Goal: Information Seeking & Learning: Learn about a topic

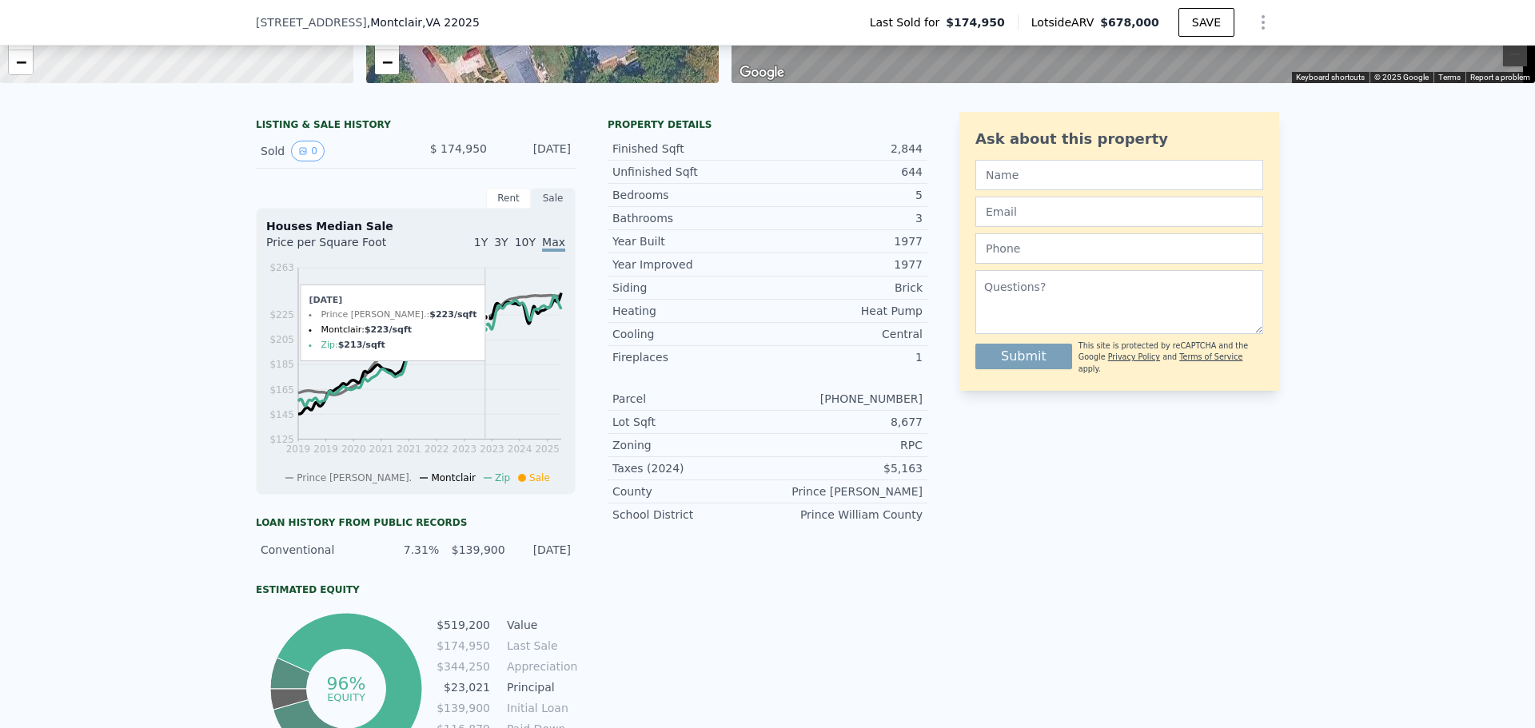
scroll to position [394, 0]
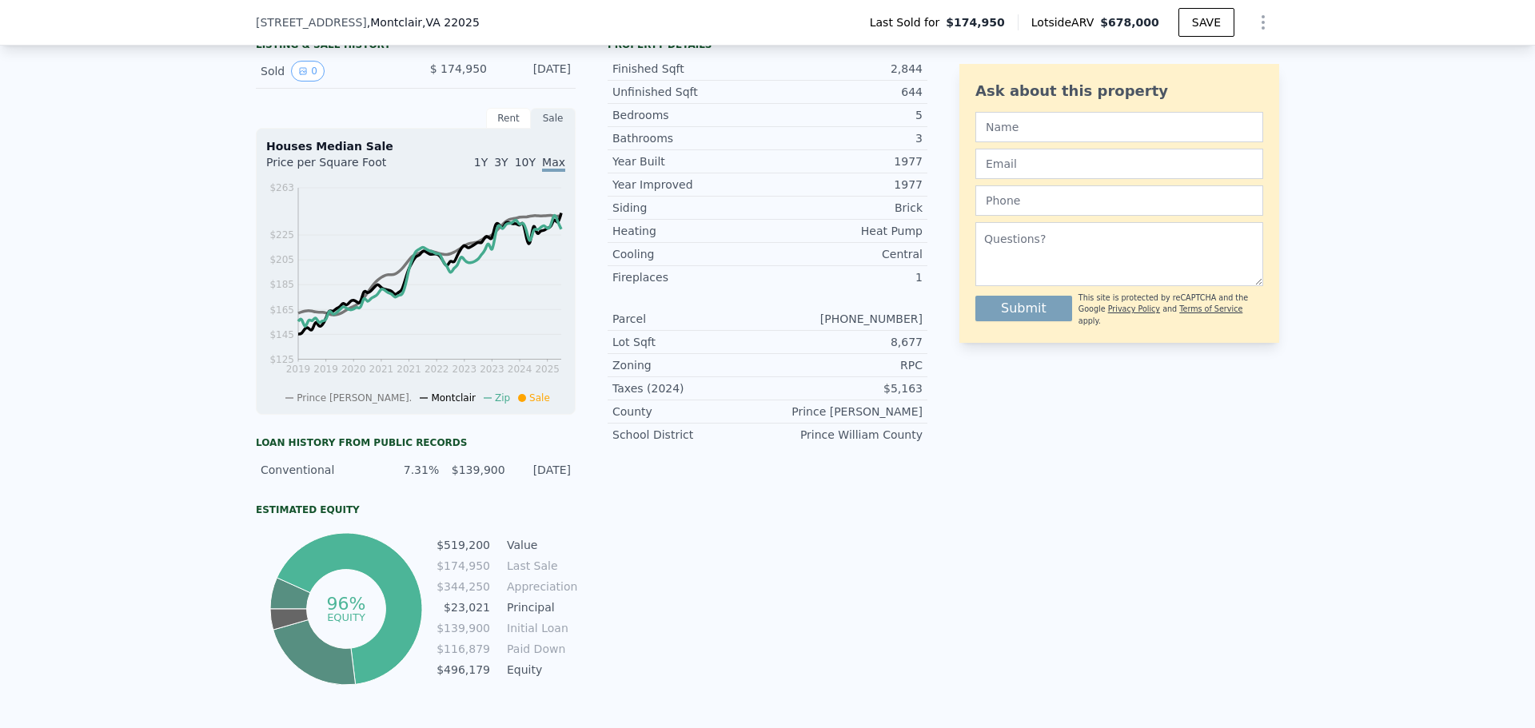
click at [476, 554] on td "$519,200" at bounding box center [463, 545] width 55 height 18
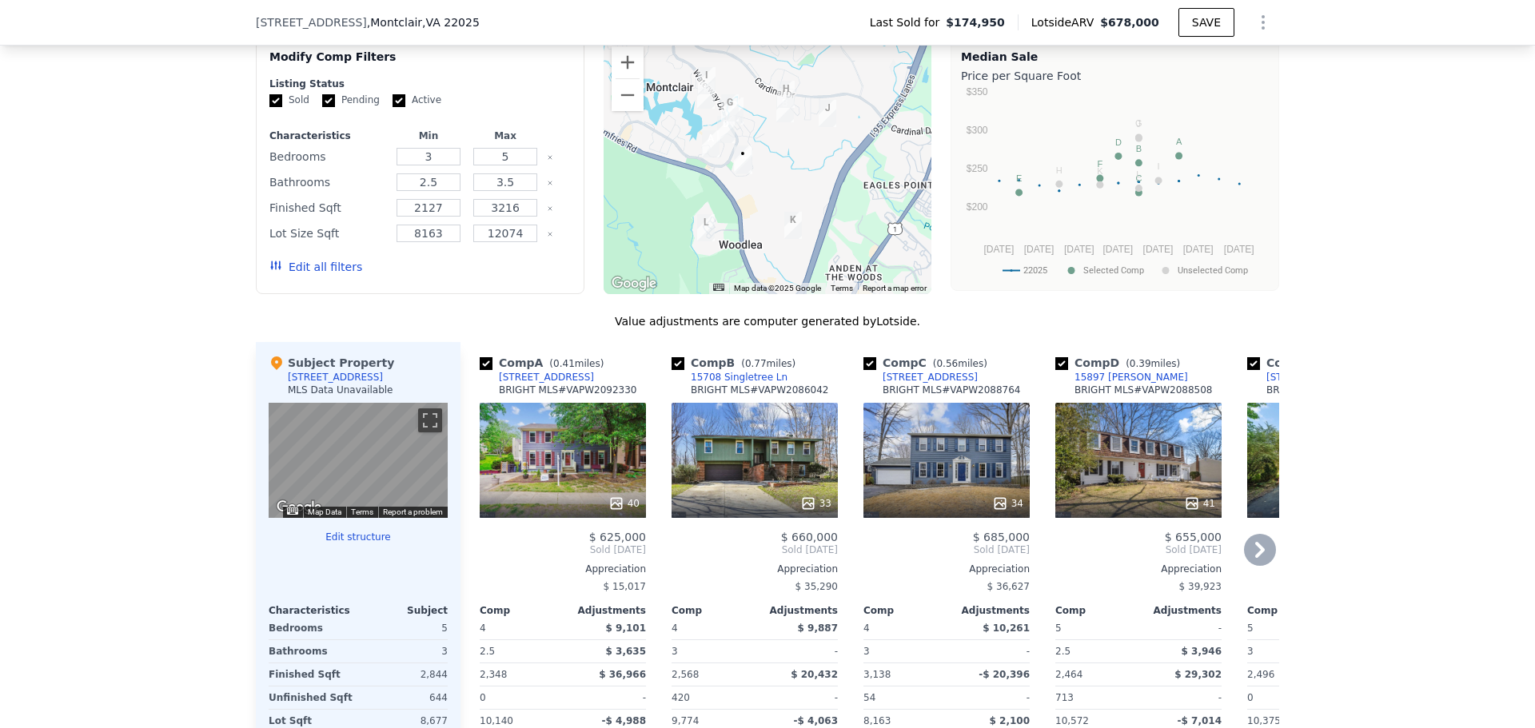
scroll to position [1354, 0]
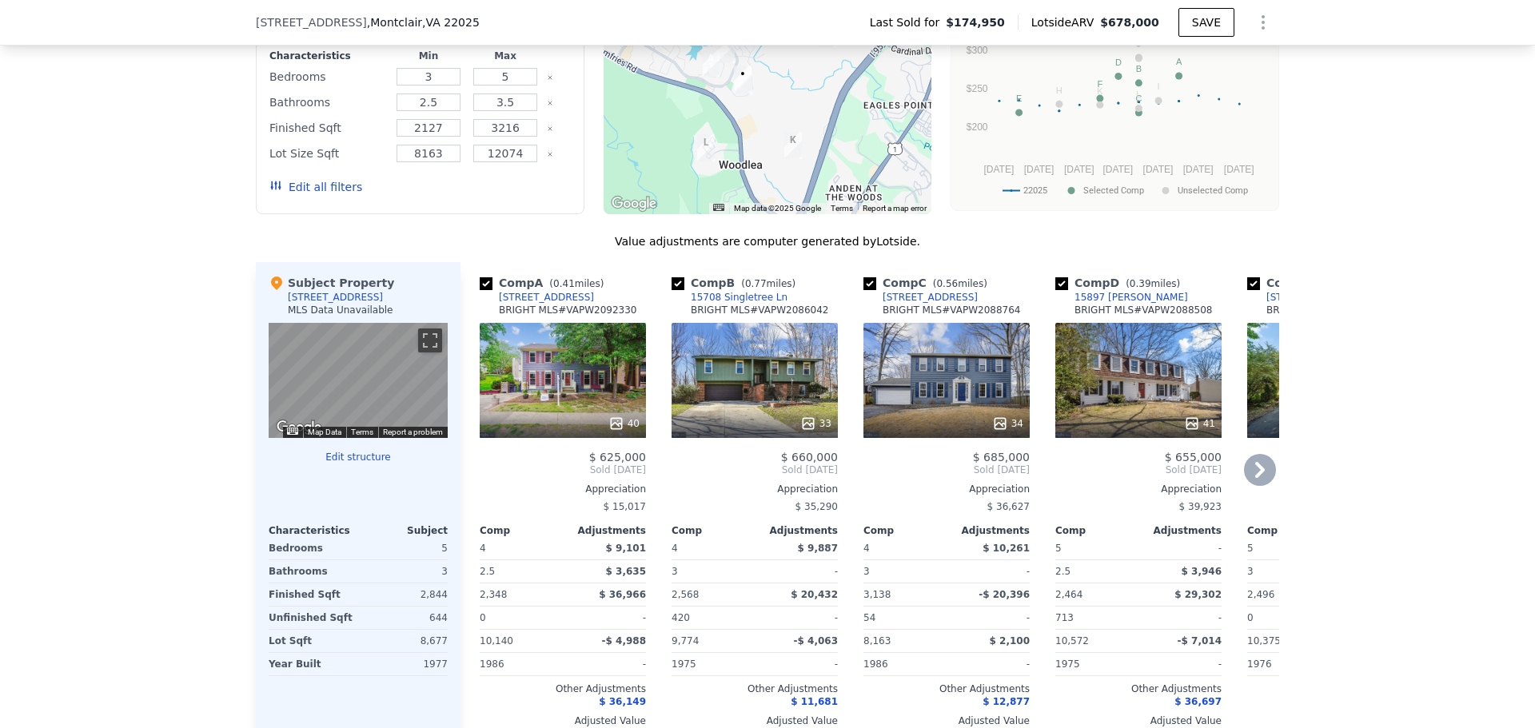
click at [535, 396] on div "40" at bounding box center [563, 380] width 166 height 115
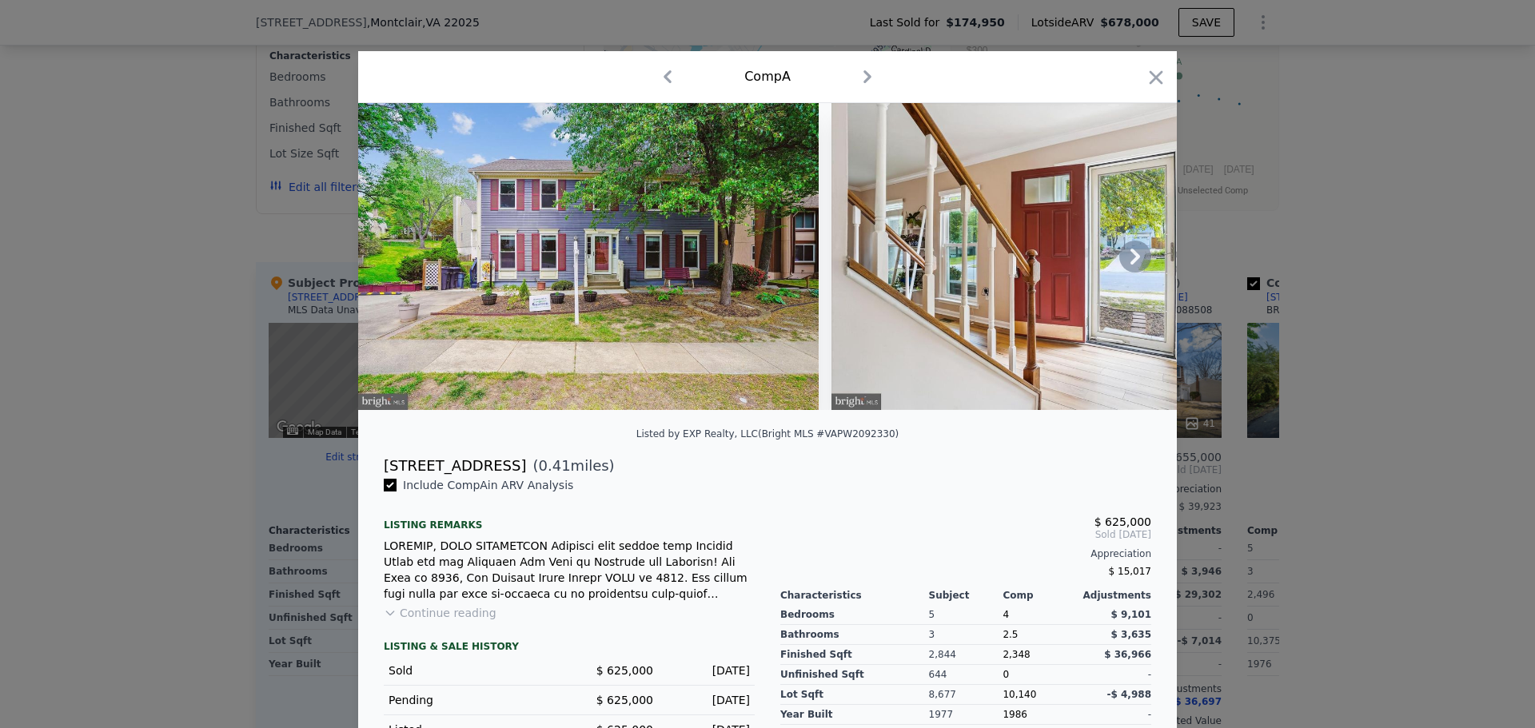
click at [1134, 262] on icon at bounding box center [1135, 257] width 32 height 32
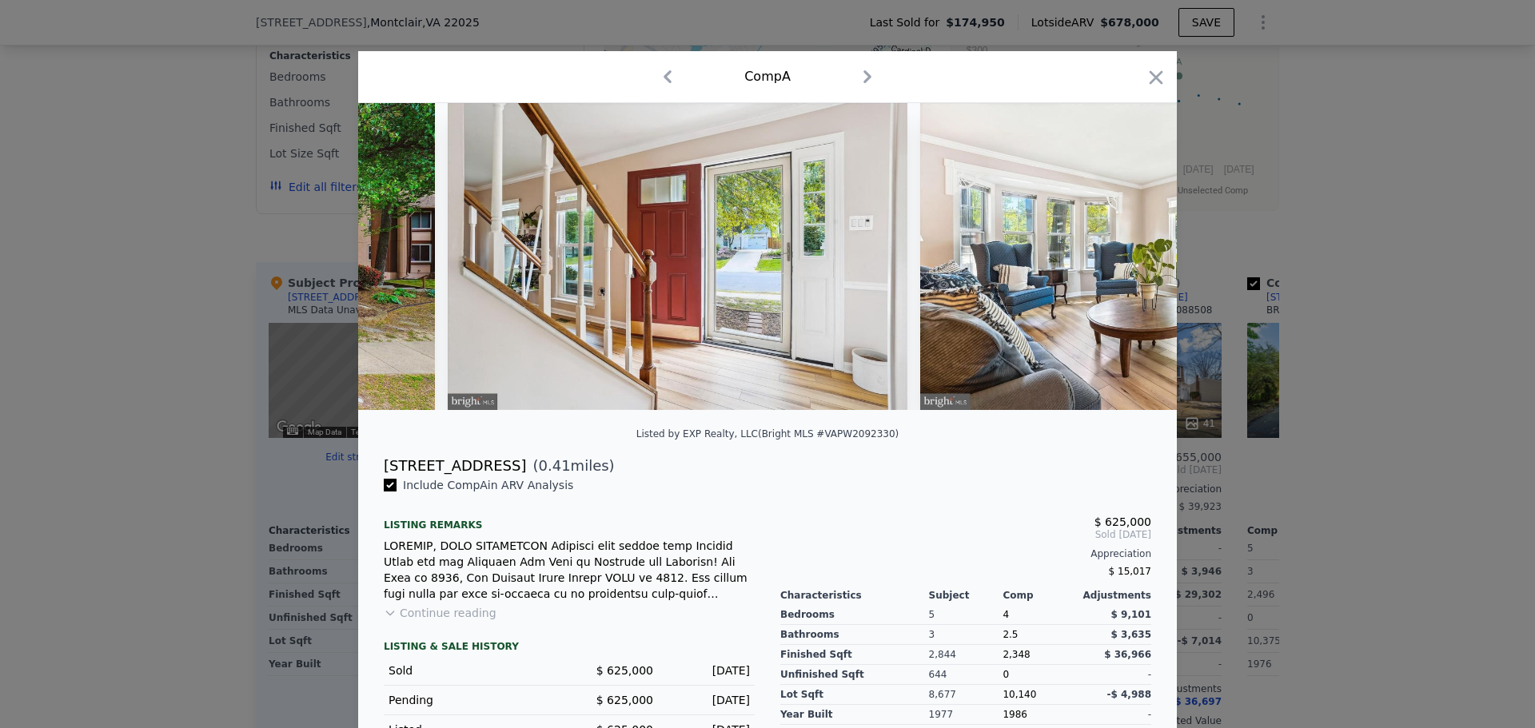
click at [1134, 262] on div at bounding box center [767, 256] width 819 height 307
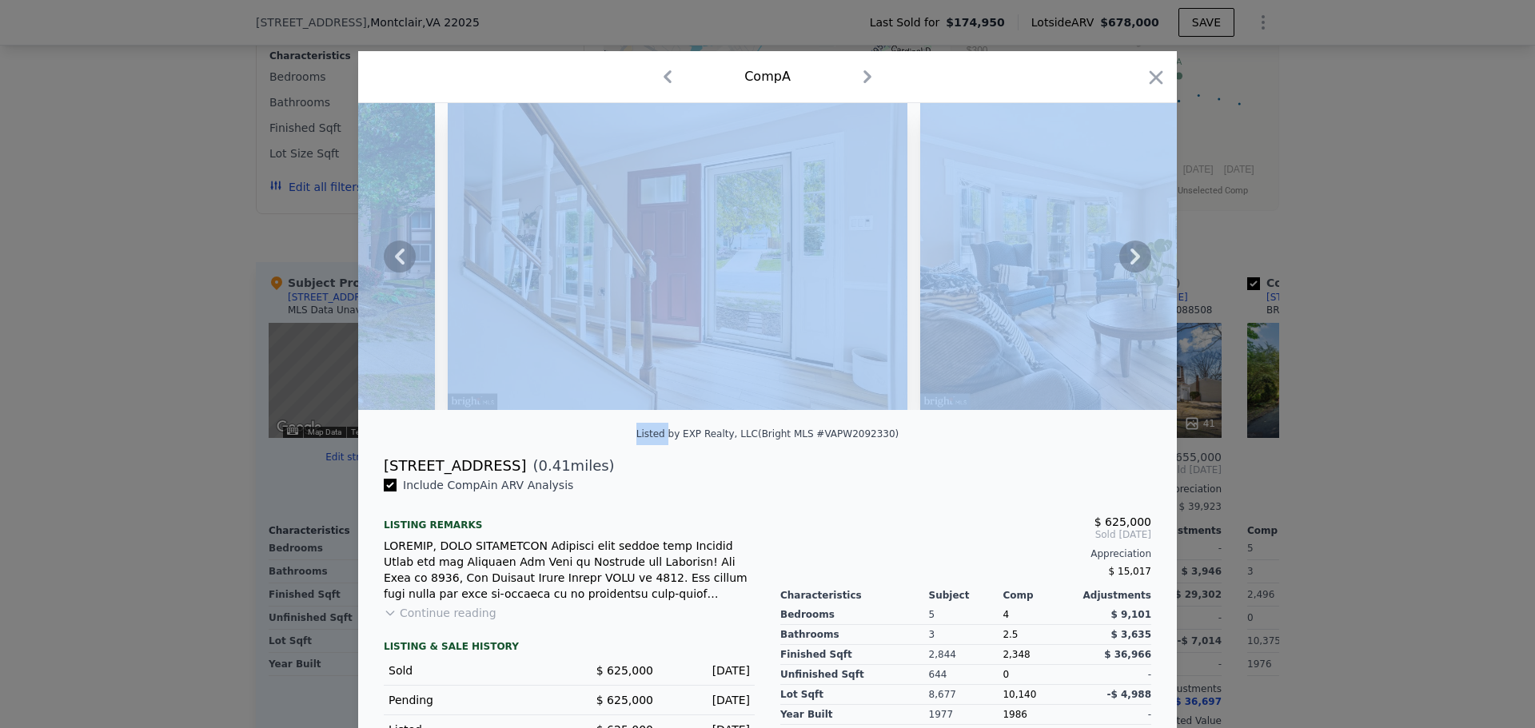
click at [1134, 262] on icon at bounding box center [1135, 257] width 32 height 32
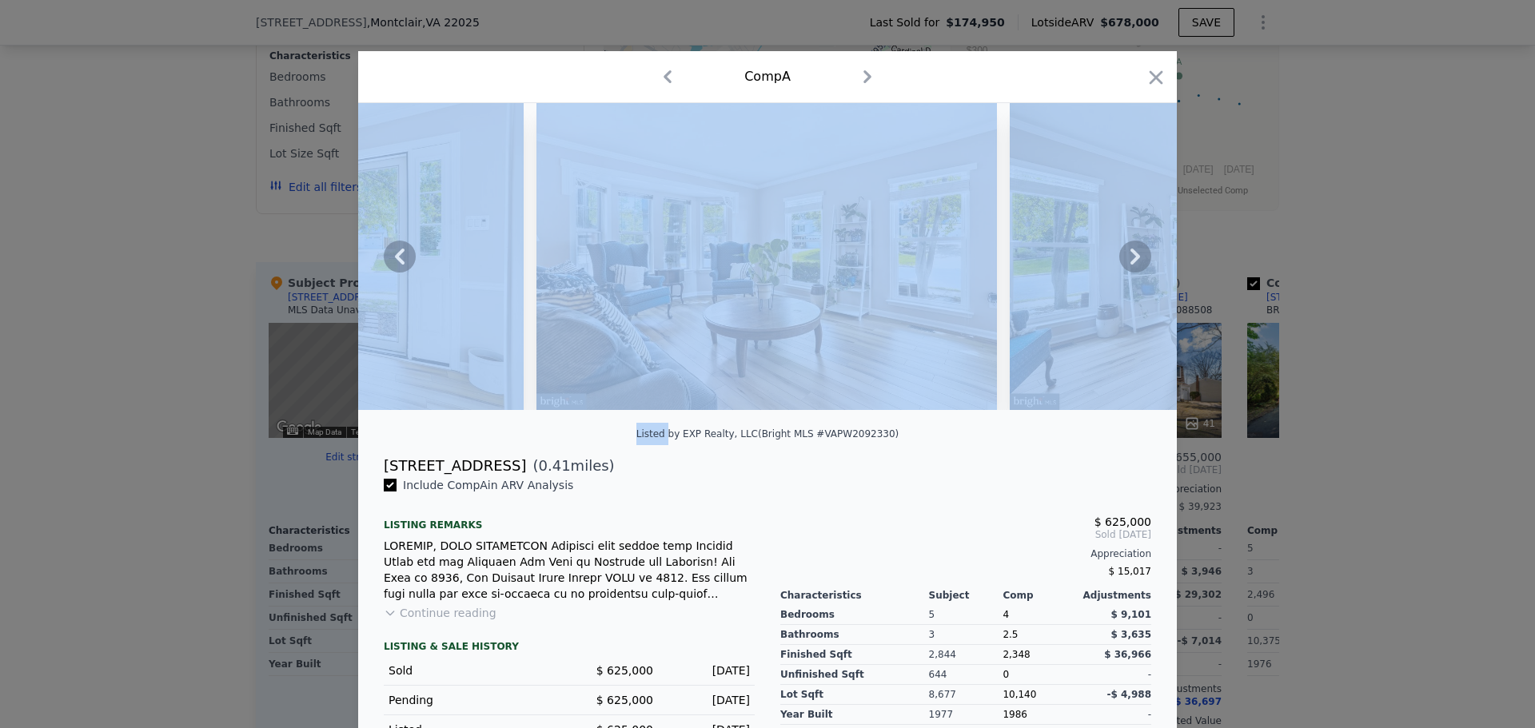
click at [1134, 262] on icon at bounding box center [1135, 257] width 32 height 32
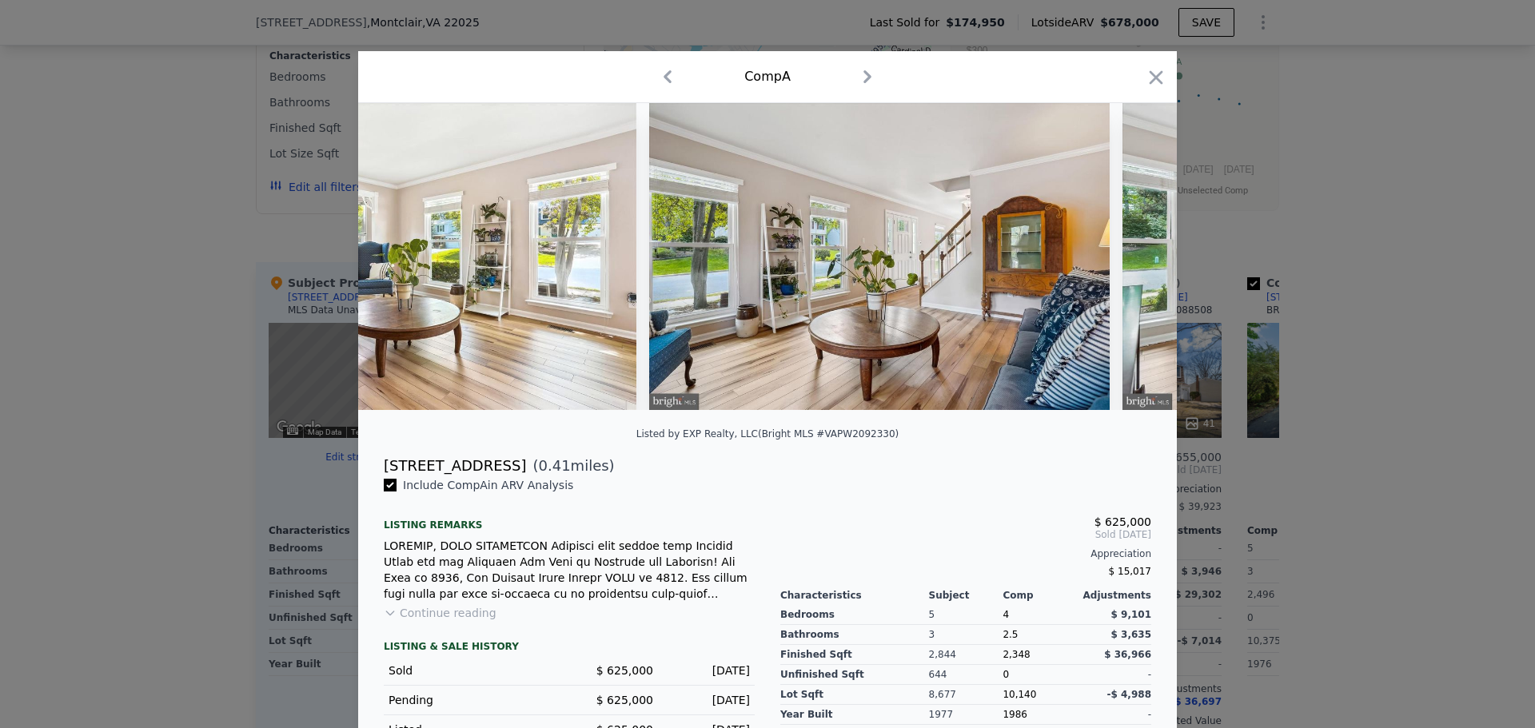
scroll to position [0, 1151]
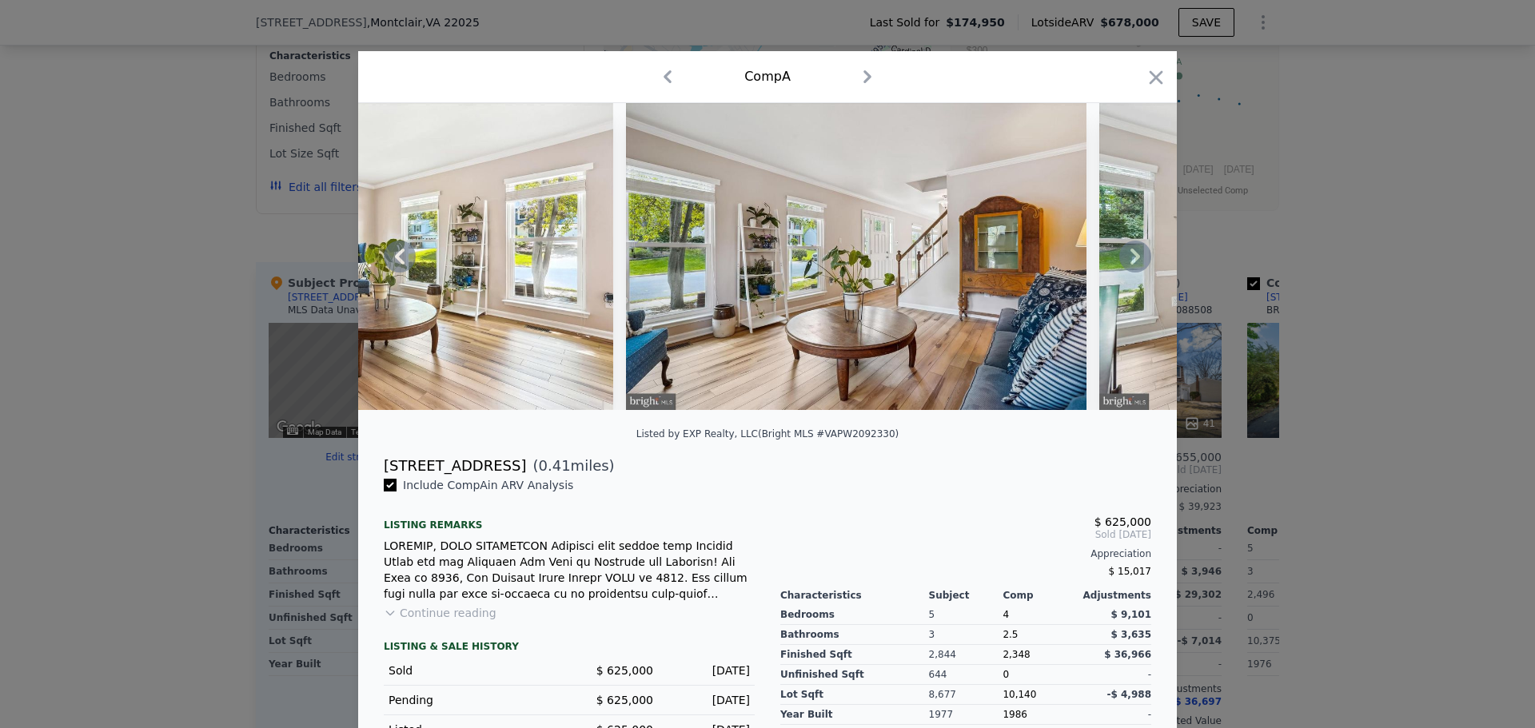
click at [1123, 259] on icon at bounding box center [1135, 257] width 32 height 32
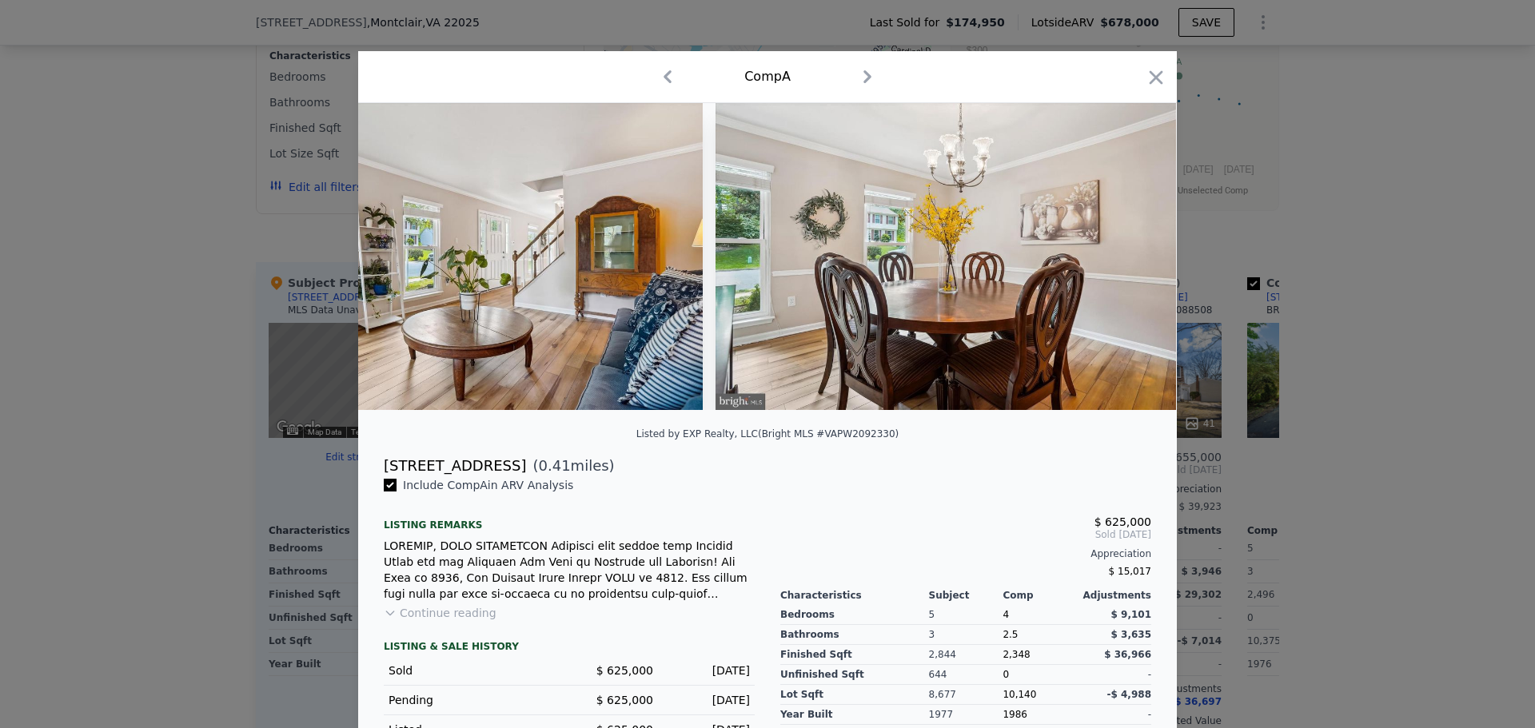
click at [1123, 259] on img at bounding box center [946, 256] width 460 height 307
click at [1123, 259] on icon at bounding box center [1135, 257] width 32 height 32
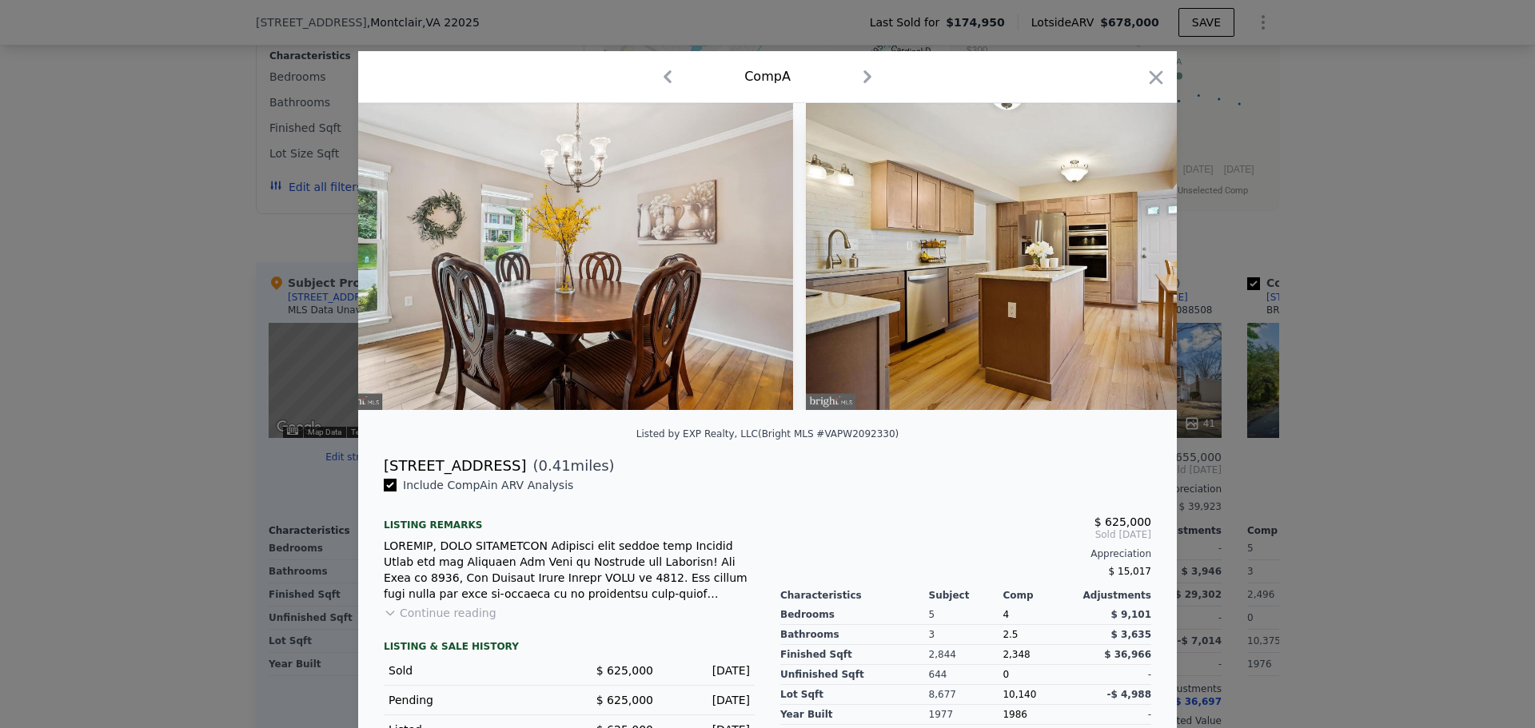
scroll to position [0, 1919]
click at [1123, 259] on div at bounding box center [767, 256] width 819 height 307
click at [1123, 259] on icon at bounding box center [1135, 257] width 32 height 32
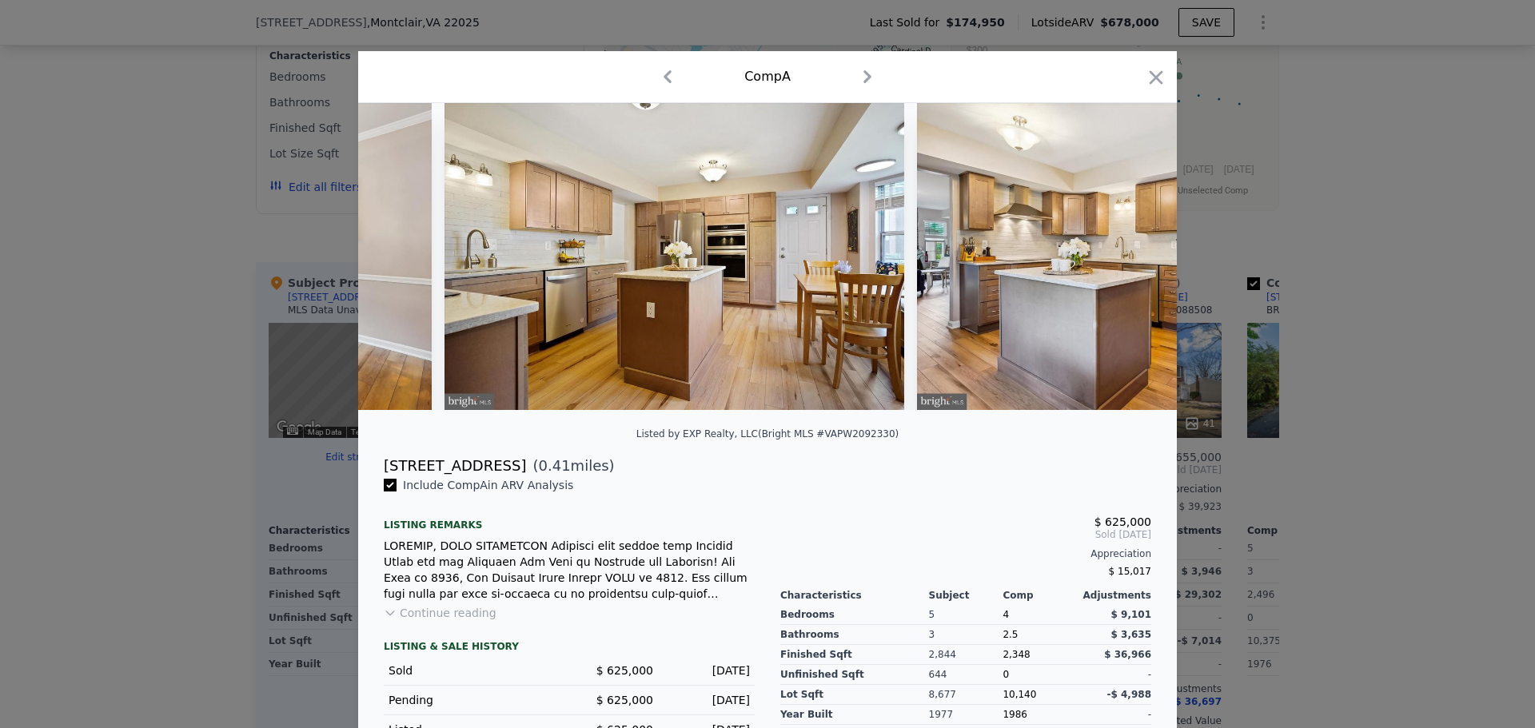
scroll to position [0, 2302]
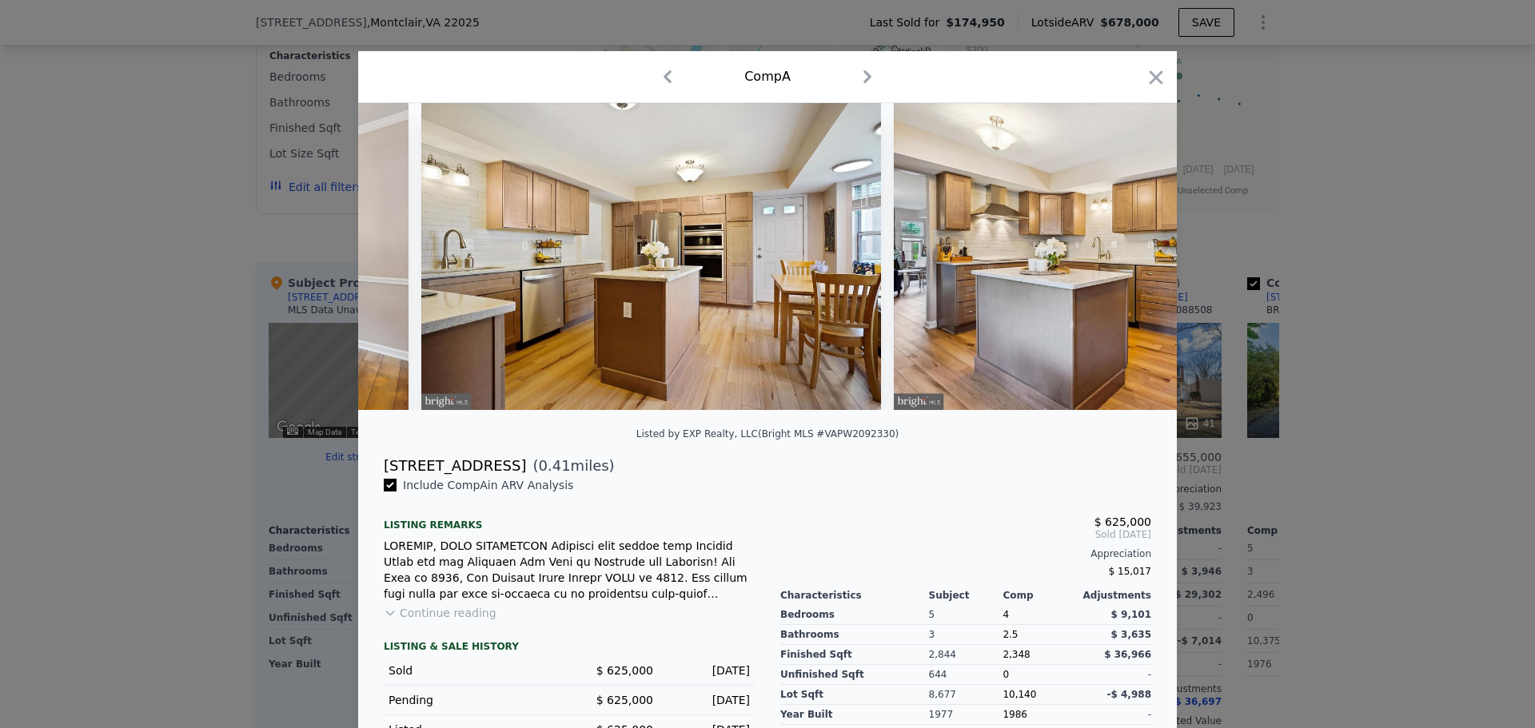
click at [1123, 259] on div at bounding box center [767, 256] width 819 height 307
click at [1123, 259] on icon at bounding box center [1135, 257] width 32 height 32
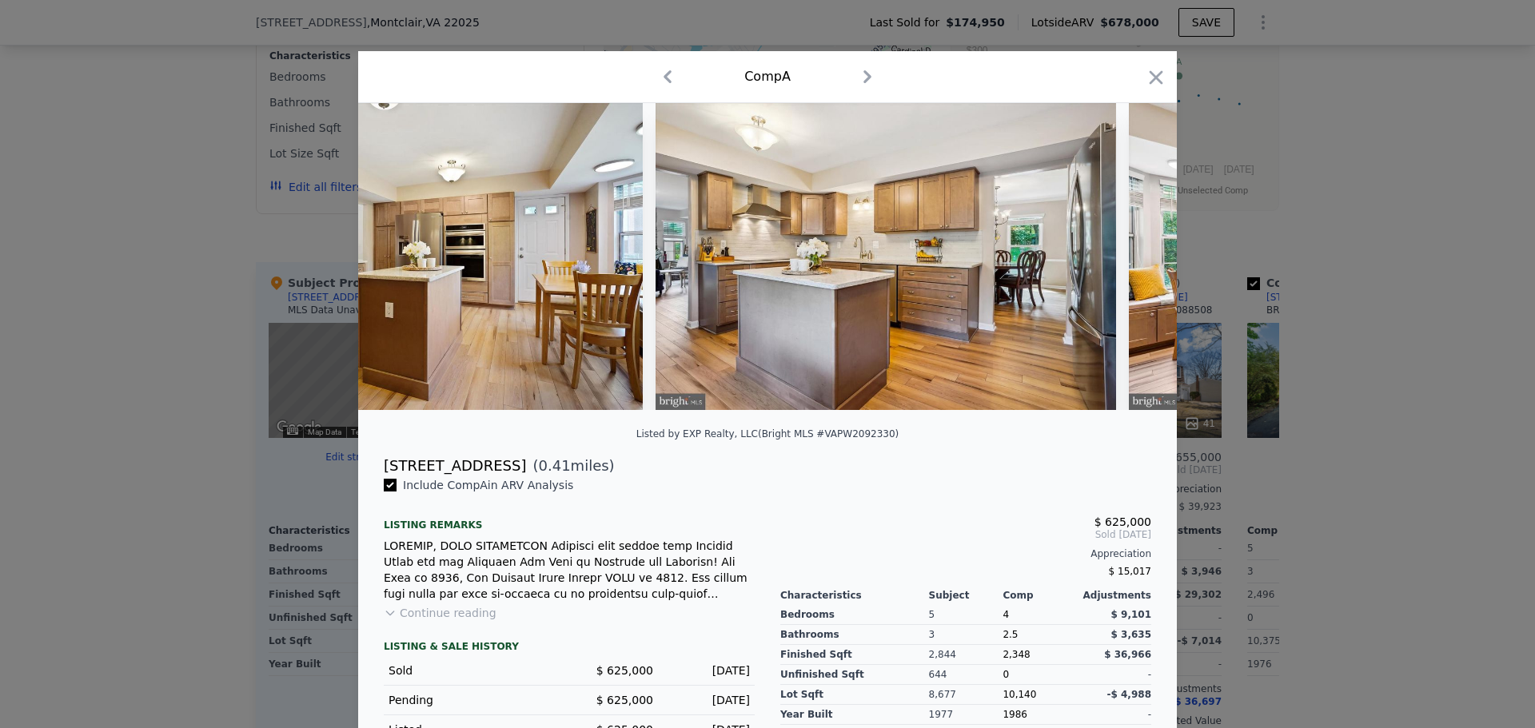
scroll to position [0, 2686]
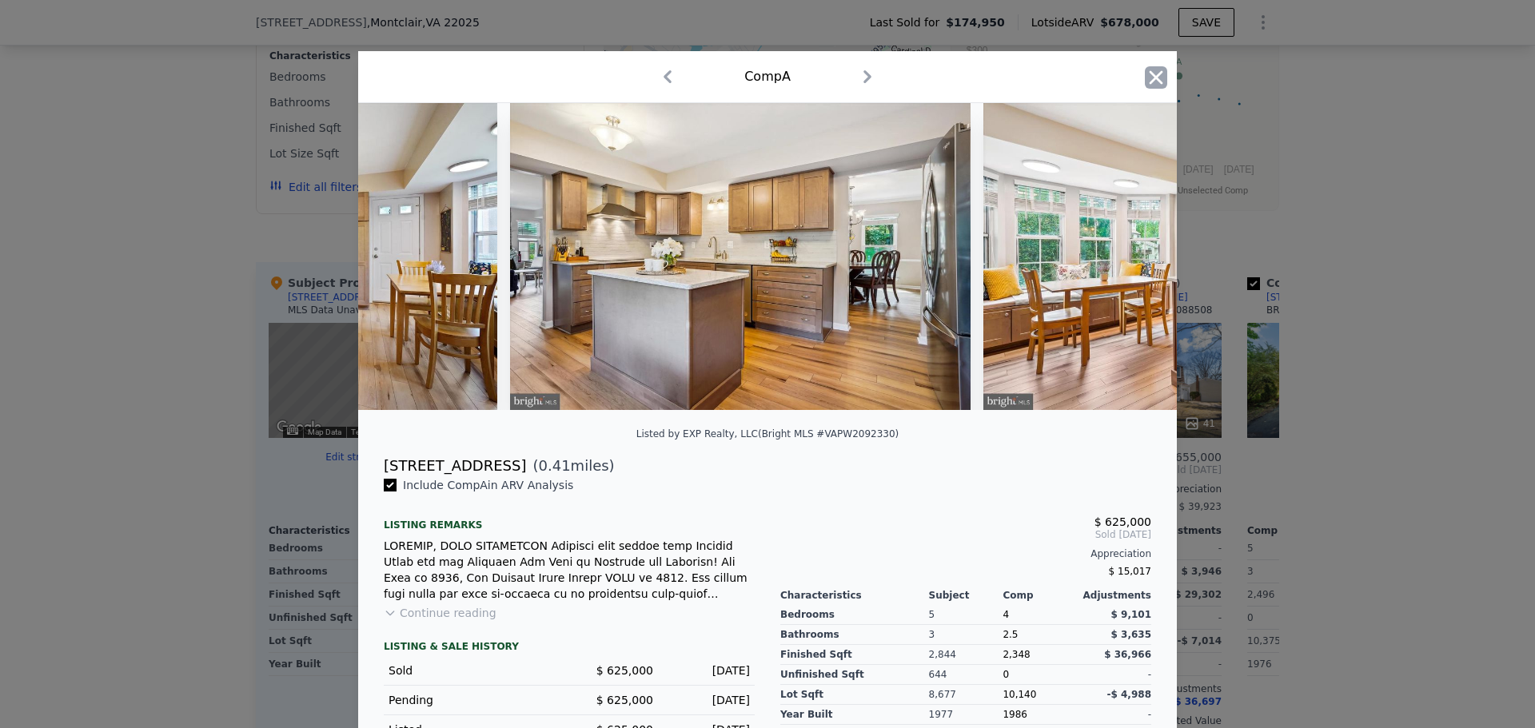
click at [1148, 83] on icon "button" at bounding box center [1156, 77] width 22 height 22
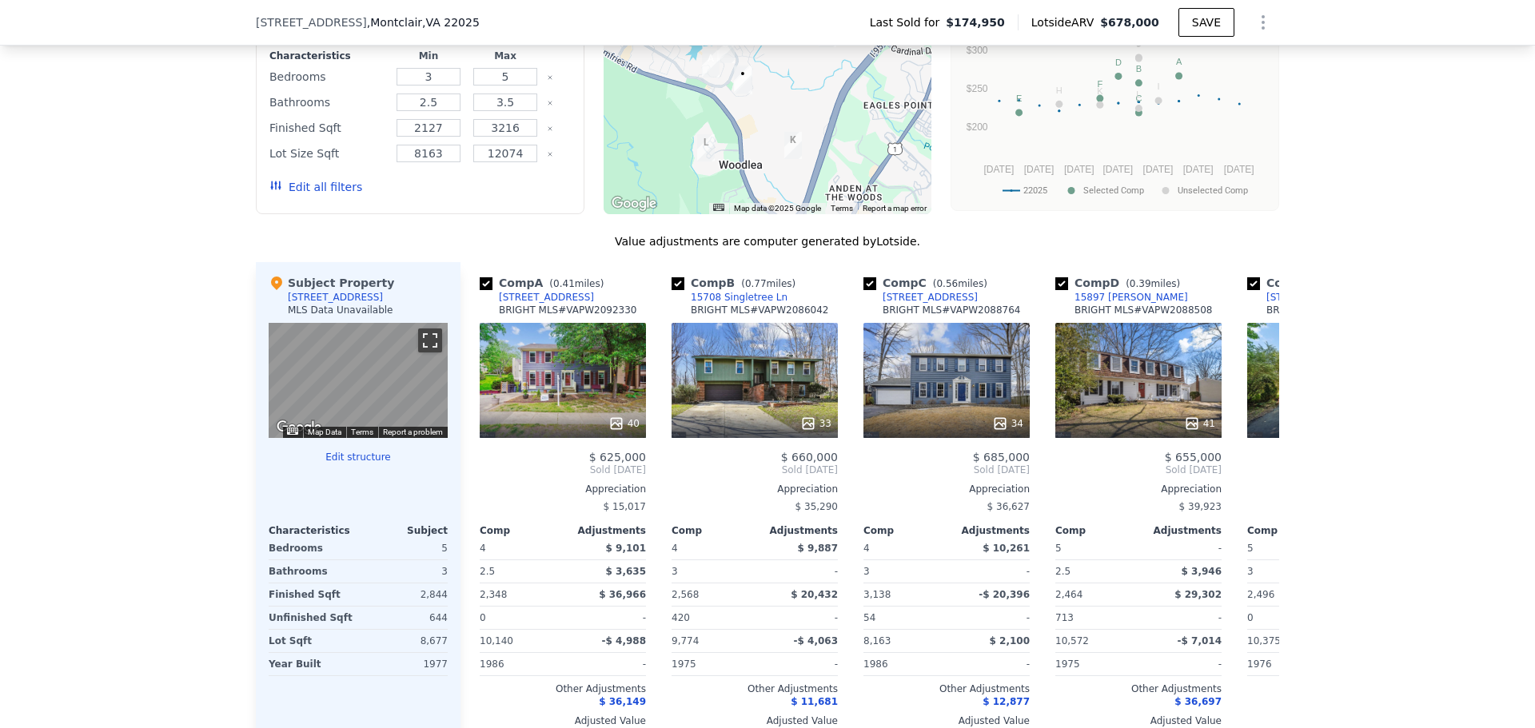
click at [423, 353] on button "Toggle fullscreen view" at bounding box center [430, 341] width 24 height 24
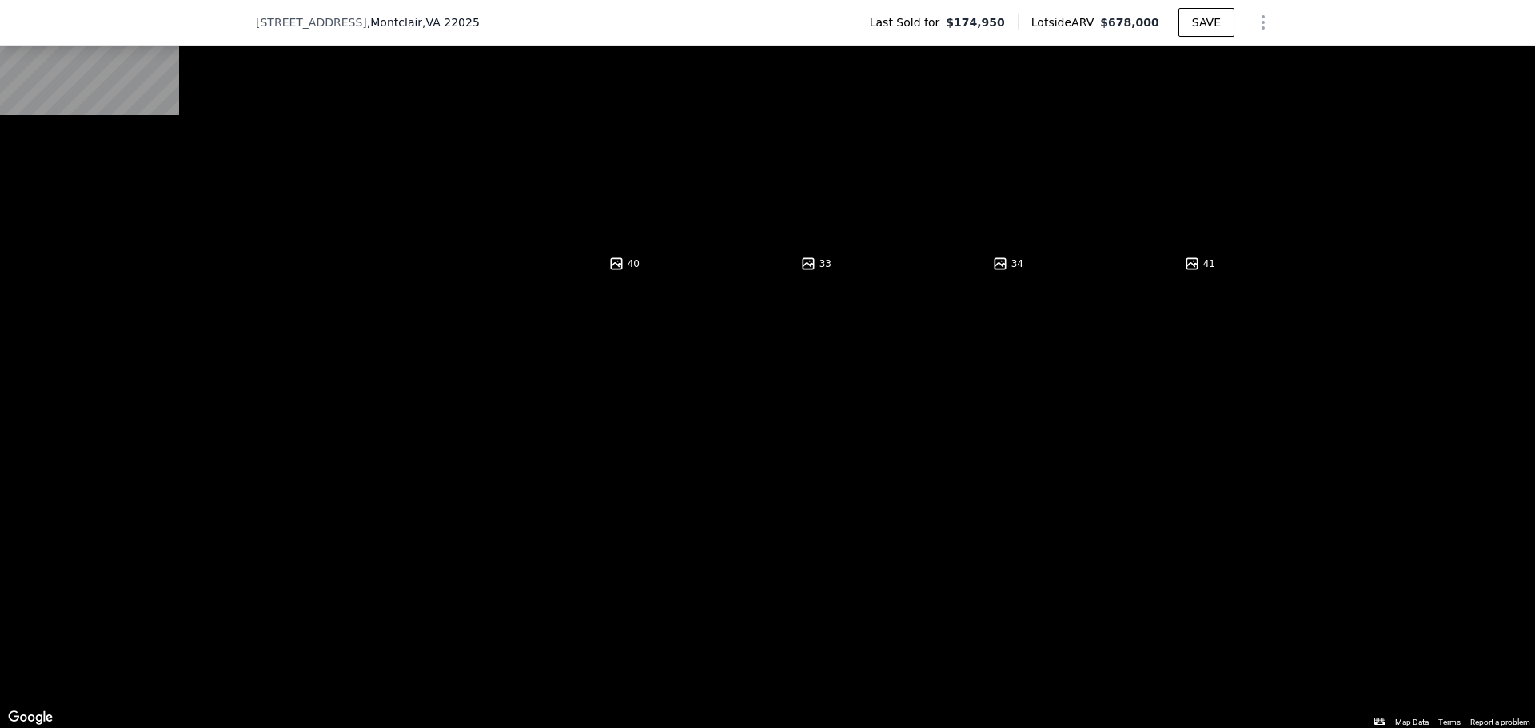
scroll to position [1274, 0]
